Goal: Transaction & Acquisition: Purchase product/service

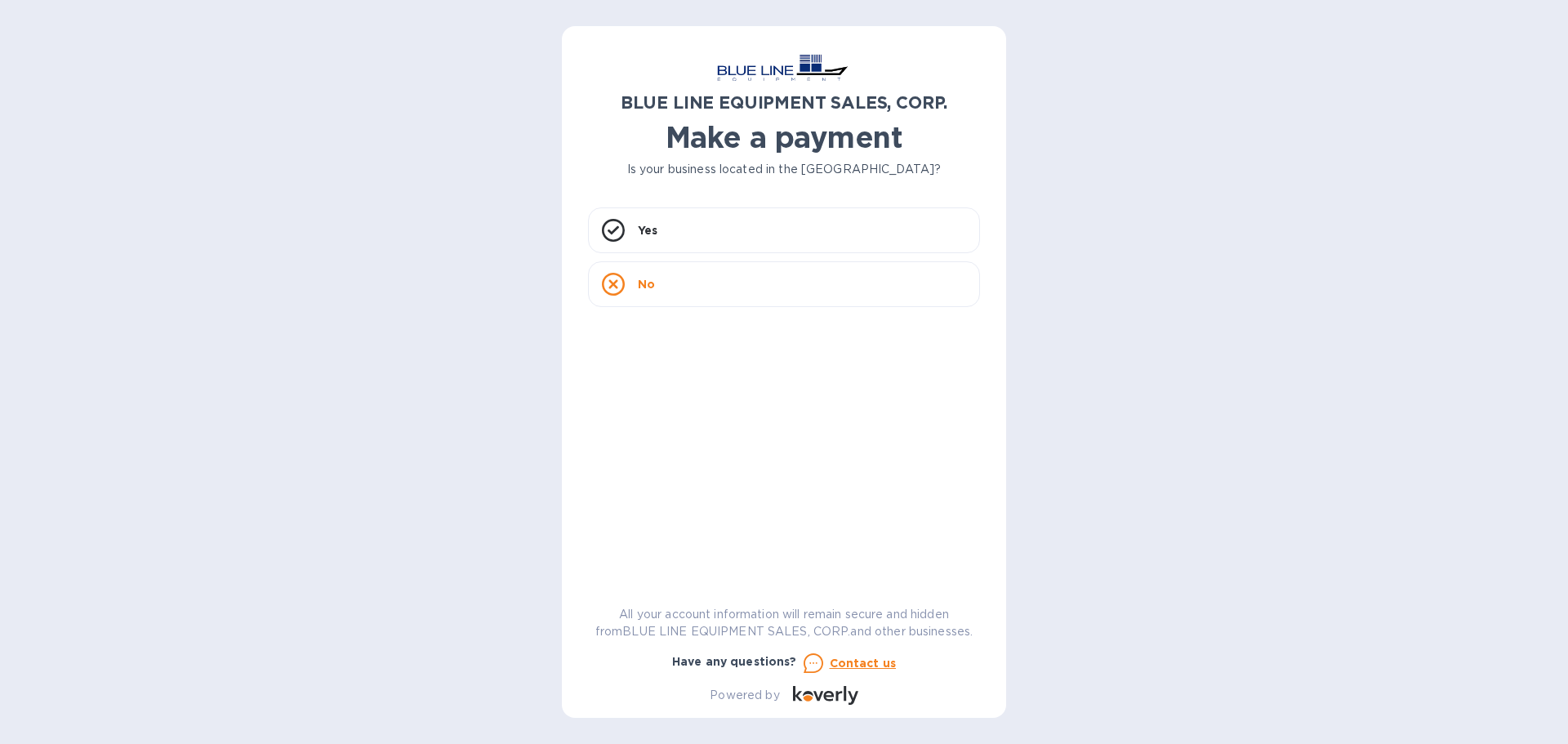
drag, startPoint x: 706, startPoint y: 286, endPoint x: 1060, endPoint y: 345, distance: 358.9
click at [704, 286] on div "No" at bounding box center [784, 284] width 392 height 46
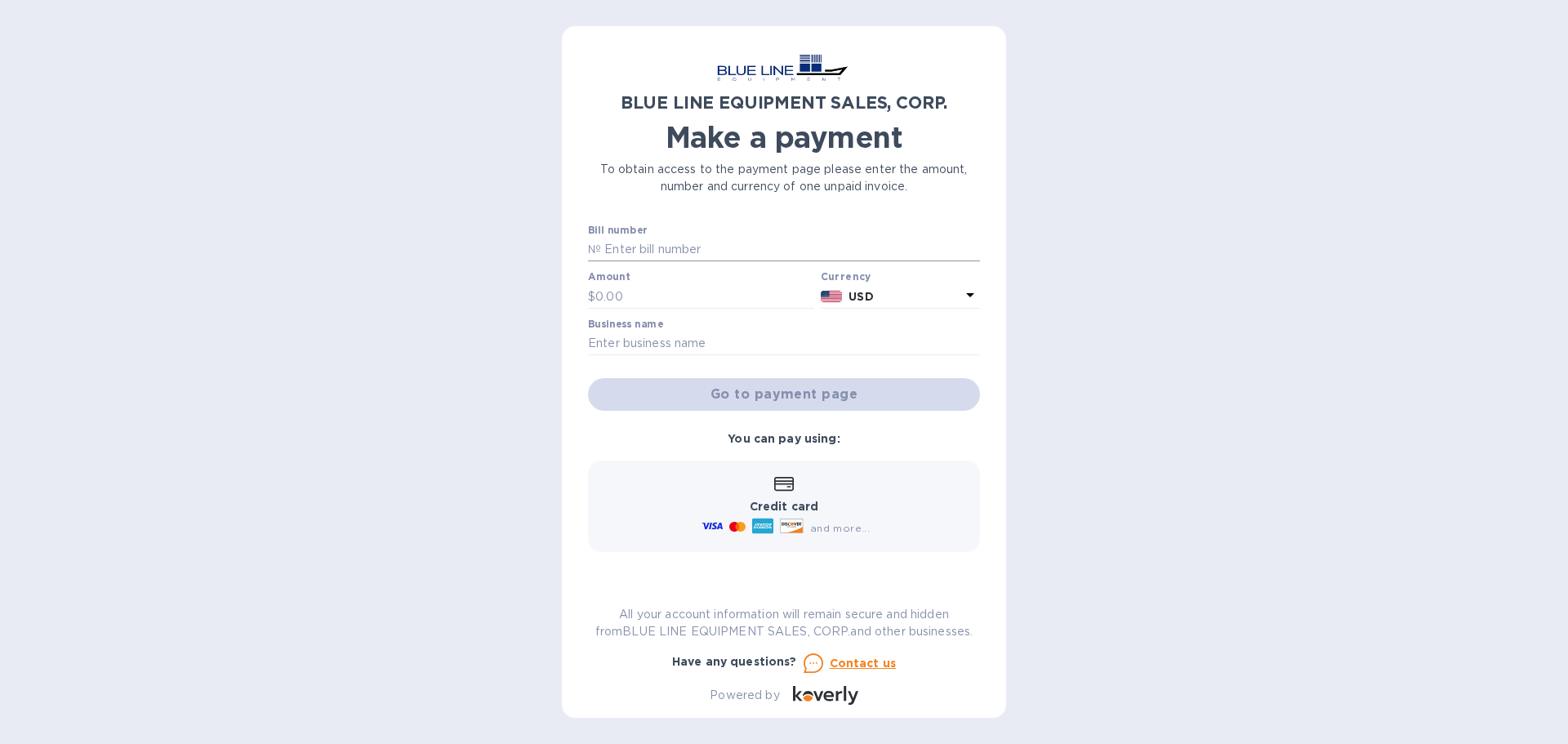
click at [662, 238] on input "text" at bounding box center [790, 249] width 379 height 24
click at [722, 238] on input "text" at bounding box center [790, 249] width 379 height 24
paste input "I43250833011"
type input "I43250833011"
type input "9,600"
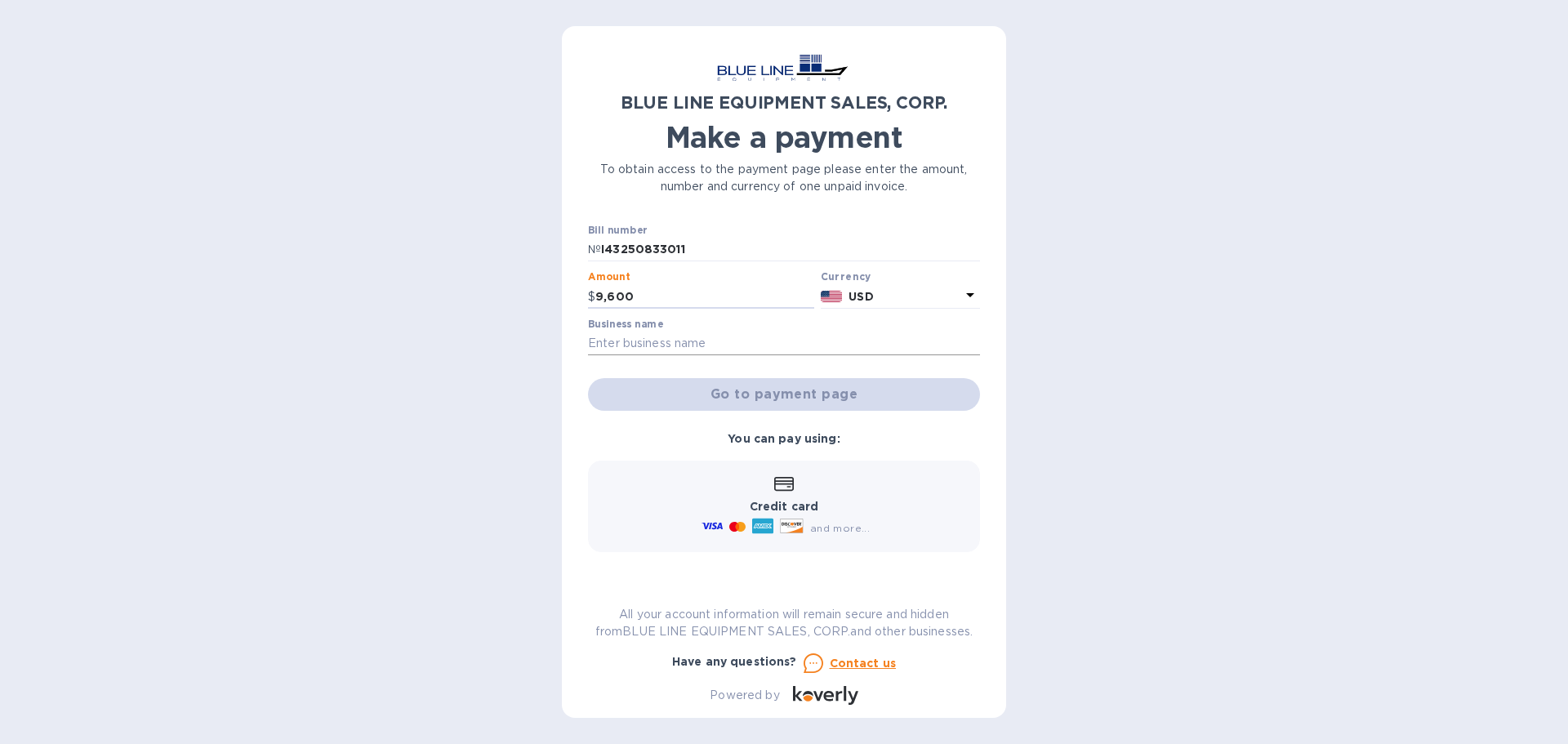
click at [616, 340] on input "text" at bounding box center [784, 343] width 392 height 24
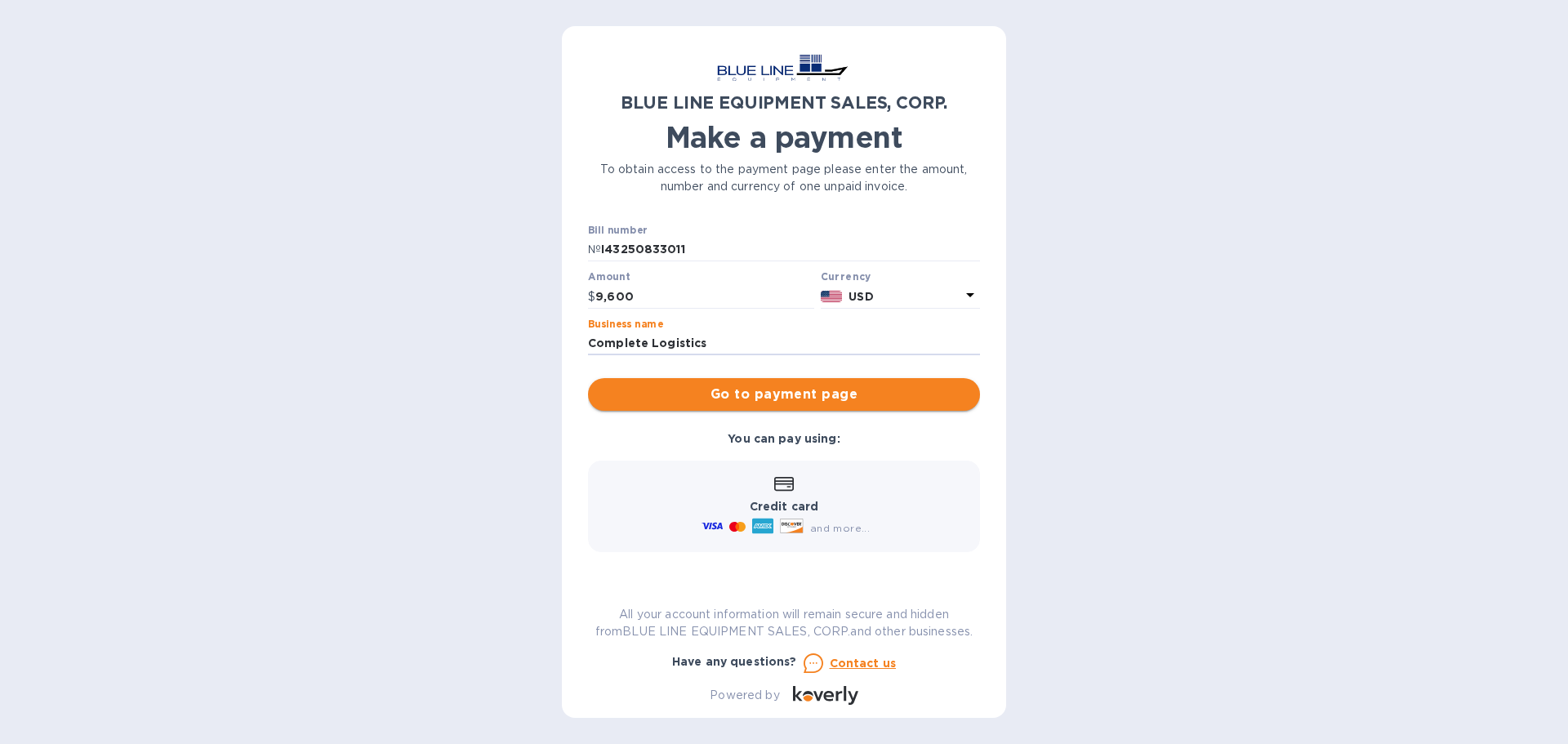
type input "Complete Logistics"
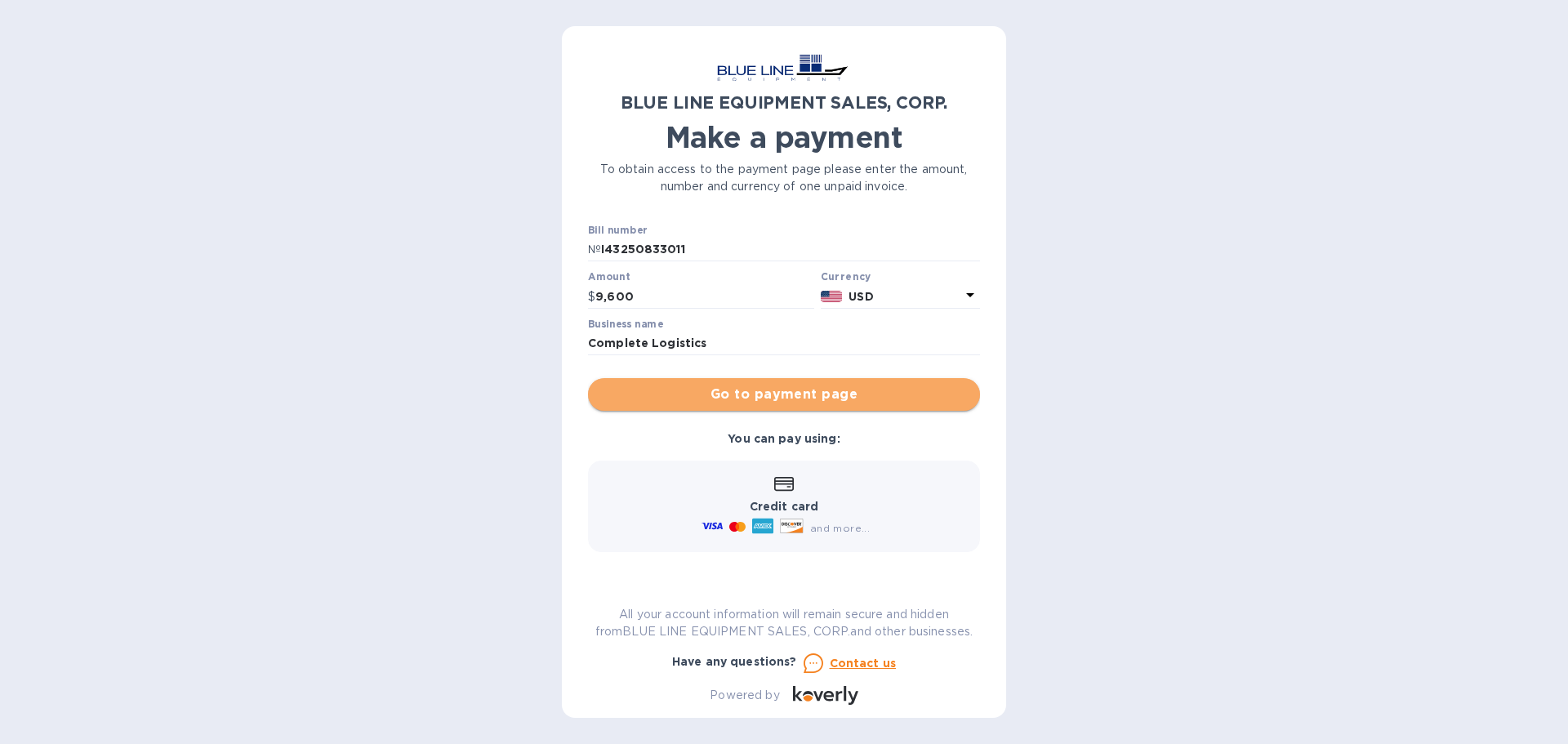
click at [820, 382] on button "Go to payment page" at bounding box center [784, 394] width 392 height 32
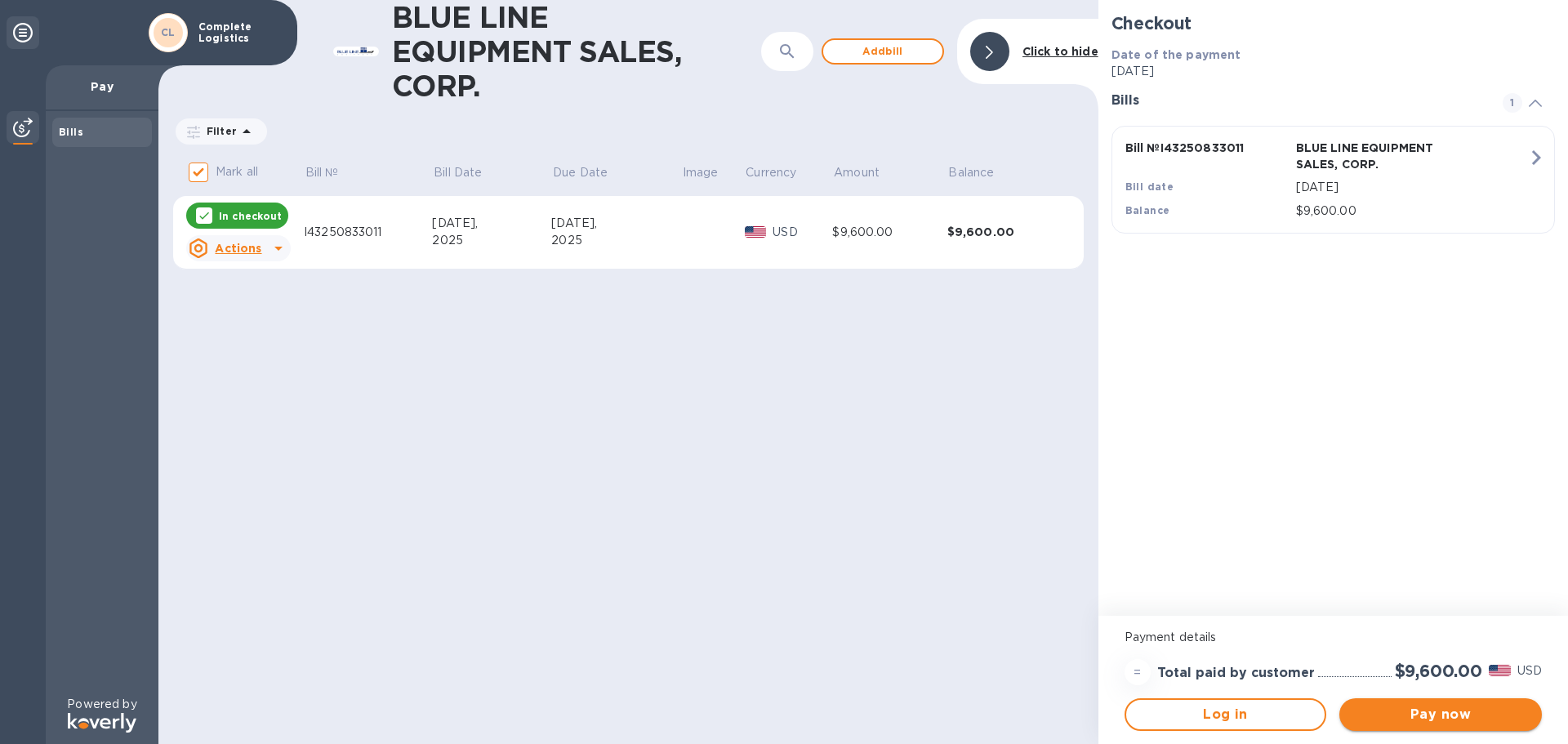
click at [1445, 715] on span "Pay now" at bounding box center [1440, 714] width 177 height 20
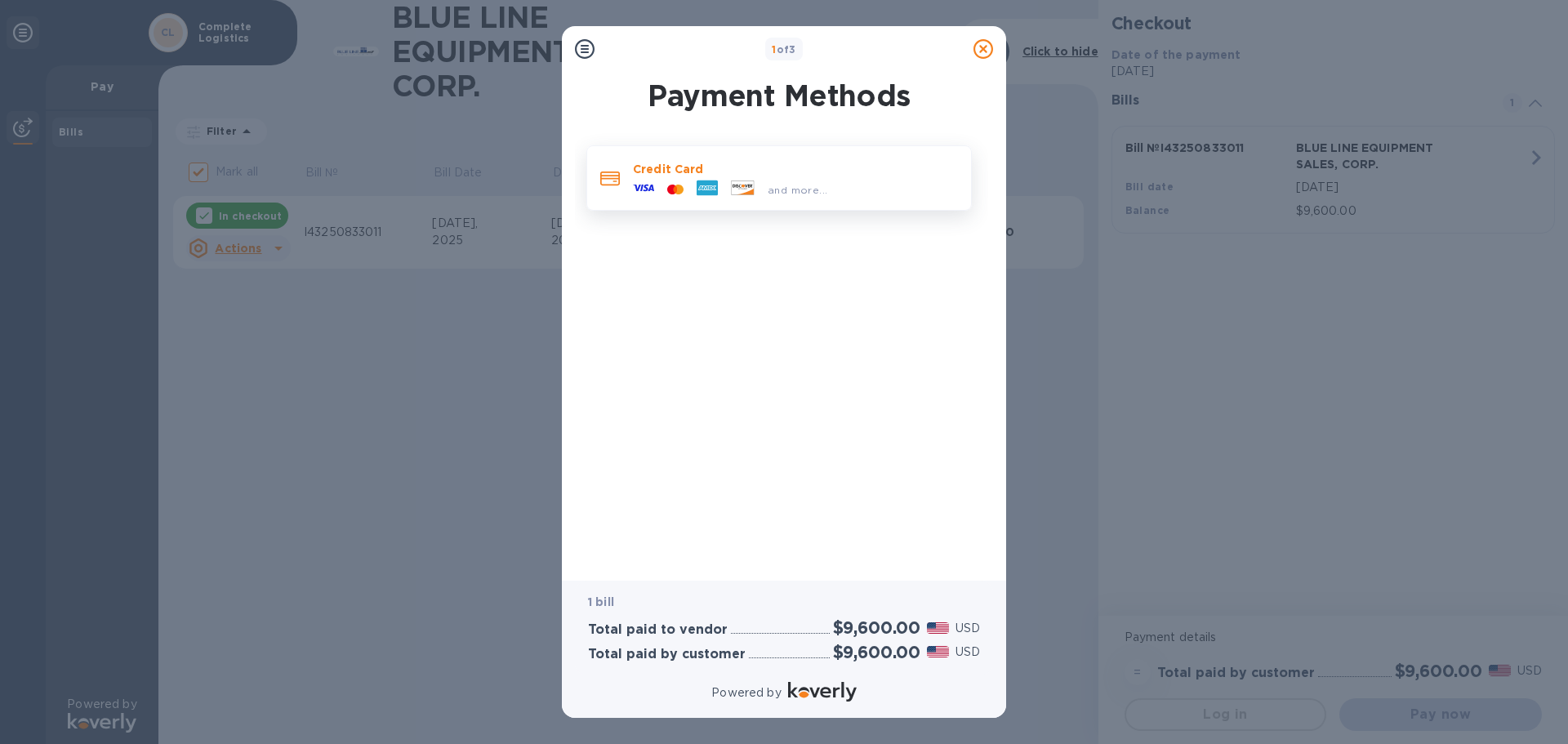
click at [615, 181] on icon at bounding box center [610, 179] width 20 height 15
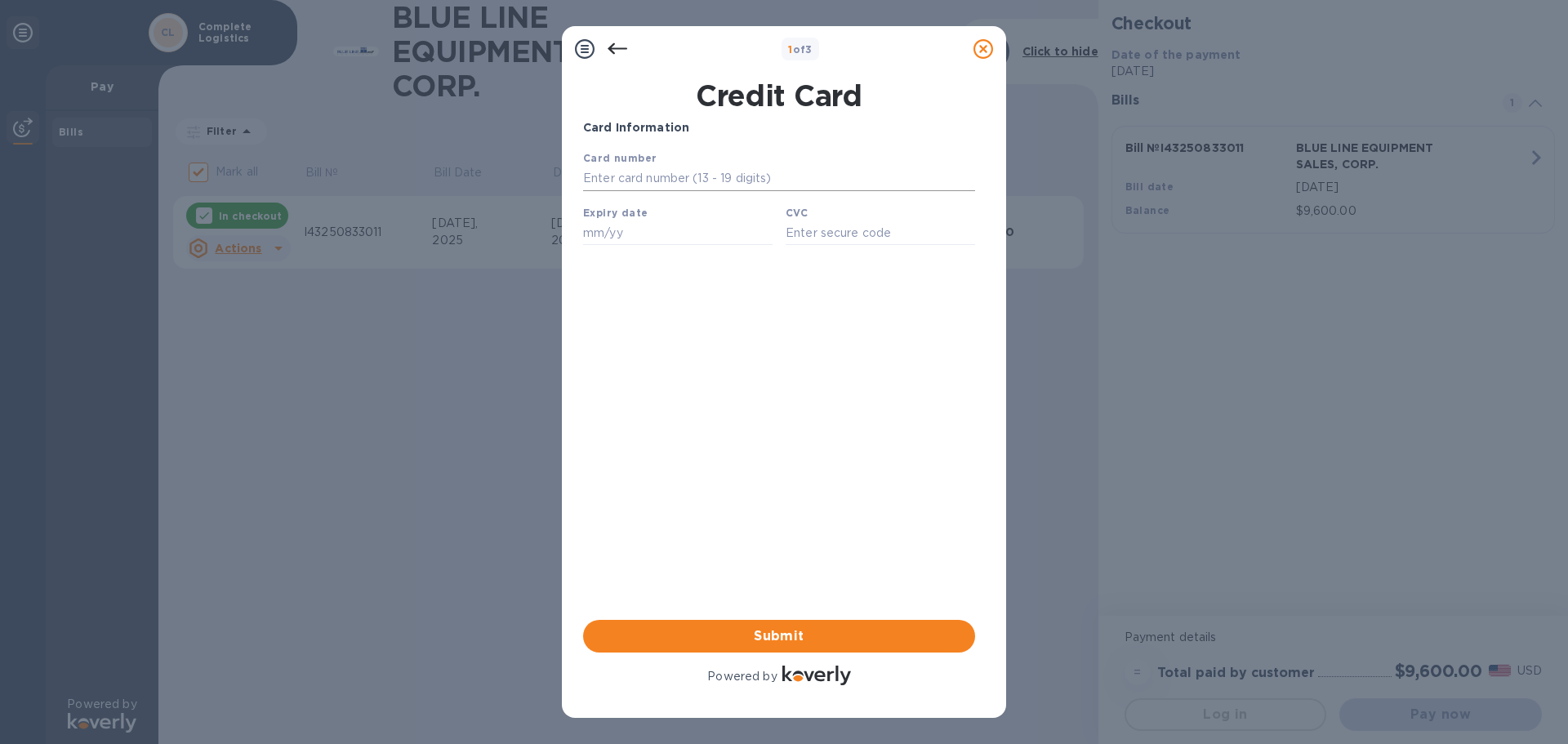
drag, startPoint x: 654, startPoint y: 172, endPoint x: 1390, endPoint y: 417, distance: 775.7
click at [654, 172] on input "text" at bounding box center [779, 178] width 392 height 24
type input "[CREDIT_CARD_NUMBER]"
type input "09/25"
type input "314"
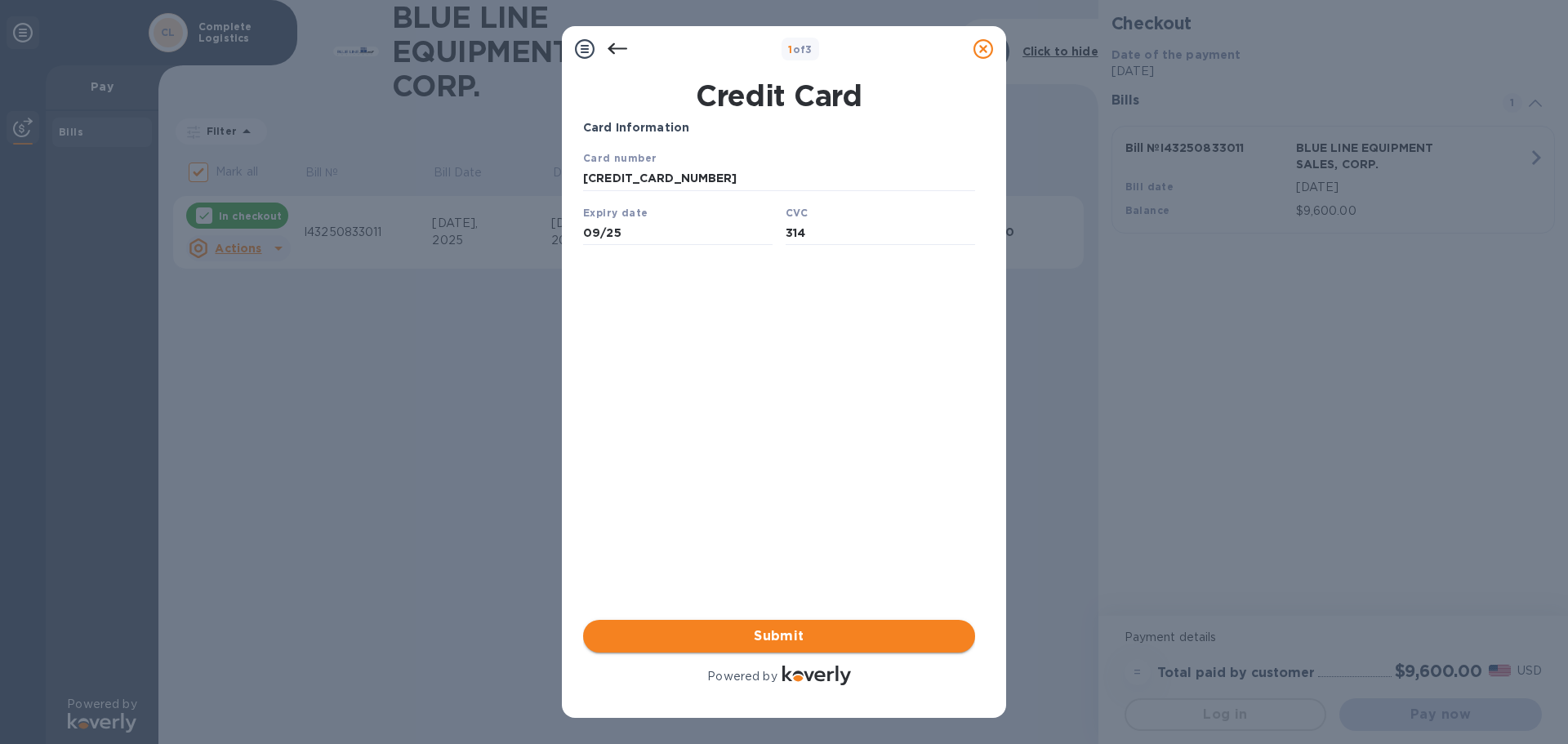
click at [818, 637] on span "Submit" at bounding box center [779, 636] width 366 height 20
